Goal: Task Accomplishment & Management: Manage account settings

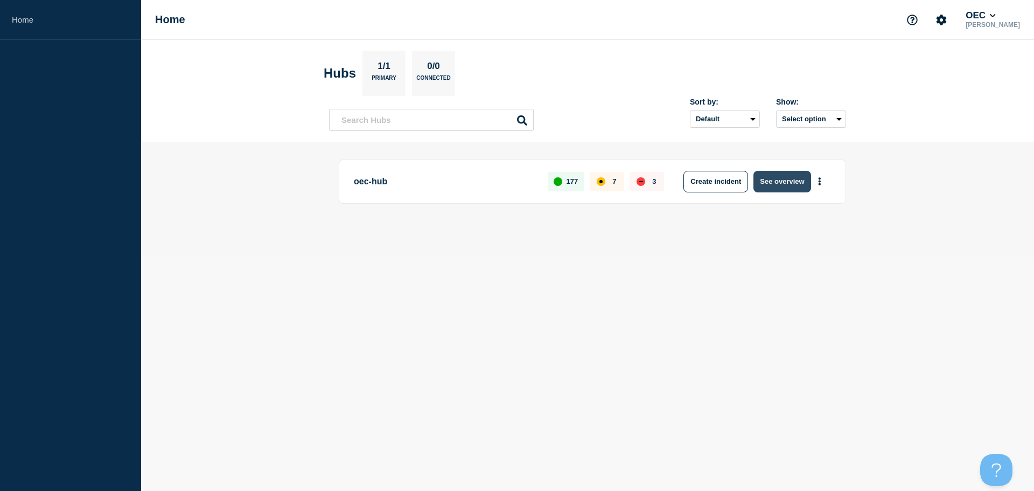
click at [787, 180] on button "See overview" at bounding box center [782, 182] width 57 height 22
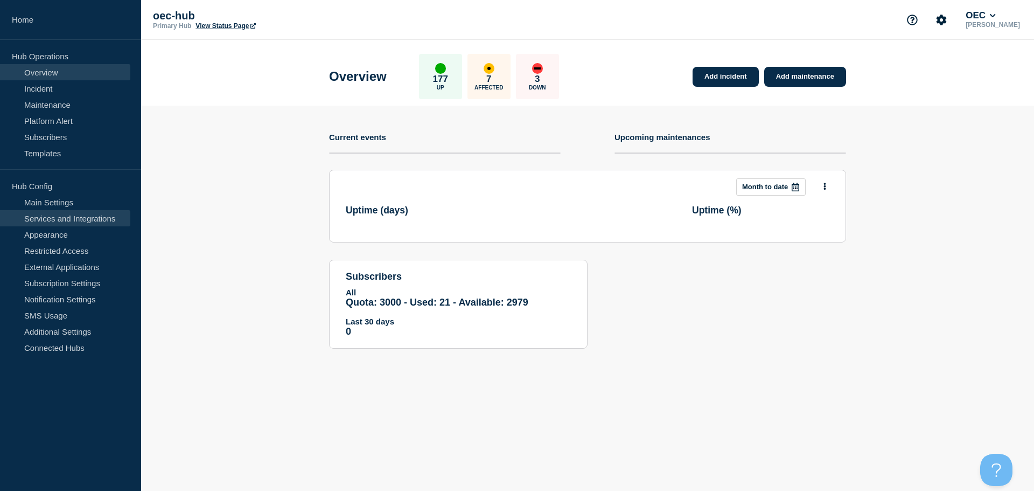
click at [87, 220] on link "Services and Integrations" at bounding box center [65, 218] width 130 height 16
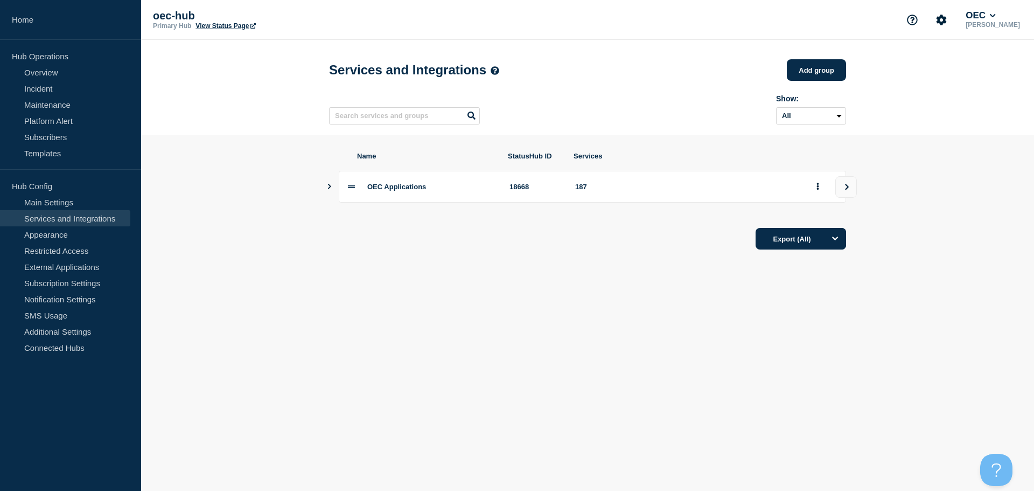
click at [332, 194] on div "OEC Applications 18668 187" at bounding box center [587, 187] width 517 height 32
click at [326, 188] on icon "Show services" at bounding box center [329, 186] width 7 height 5
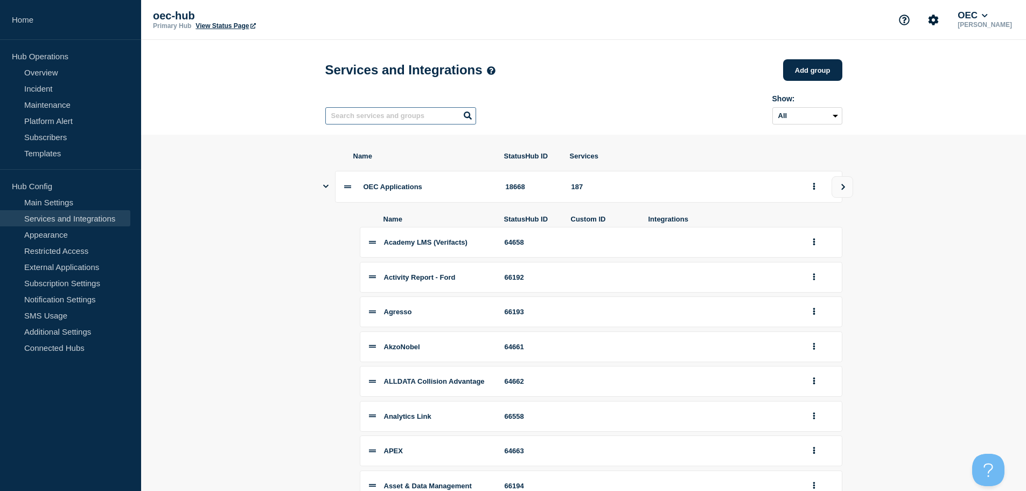
click at [381, 117] on input "text" at bounding box center [400, 115] width 151 height 17
type input "repai"
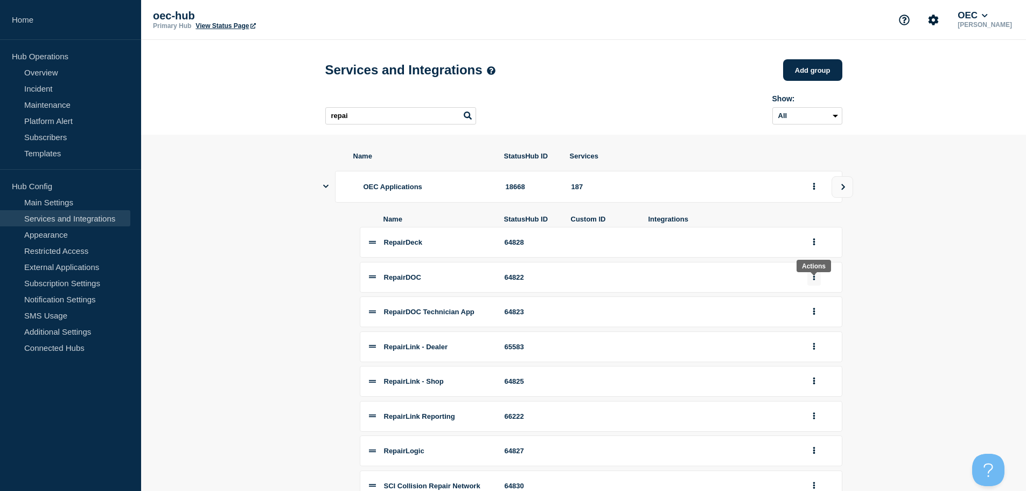
click at [813, 280] on icon "group actions" at bounding box center [814, 276] width 3 height 7
click at [821, 322] on button "Delete" at bounding box center [821, 313] width 54 height 17
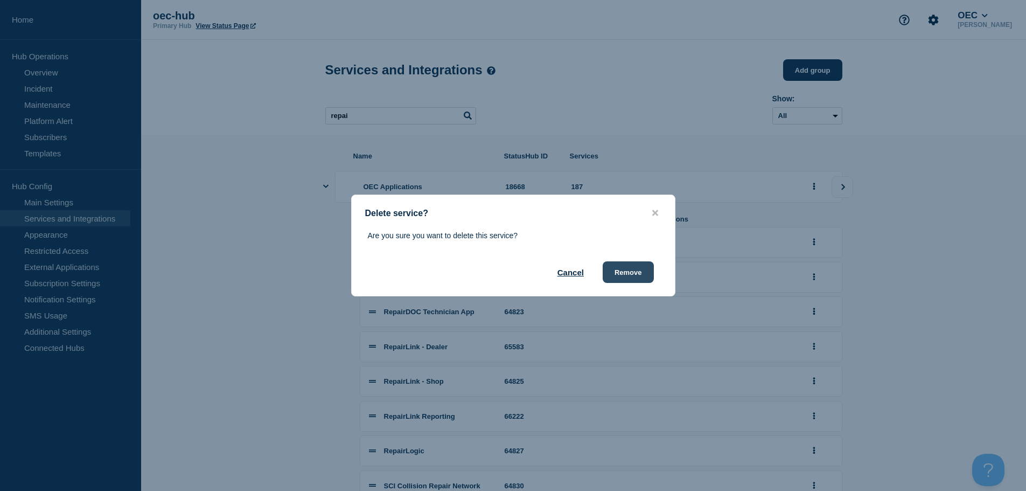
click at [630, 267] on button "Remove" at bounding box center [628, 272] width 51 height 22
